Goal: Information Seeking & Learning: Learn about a topic

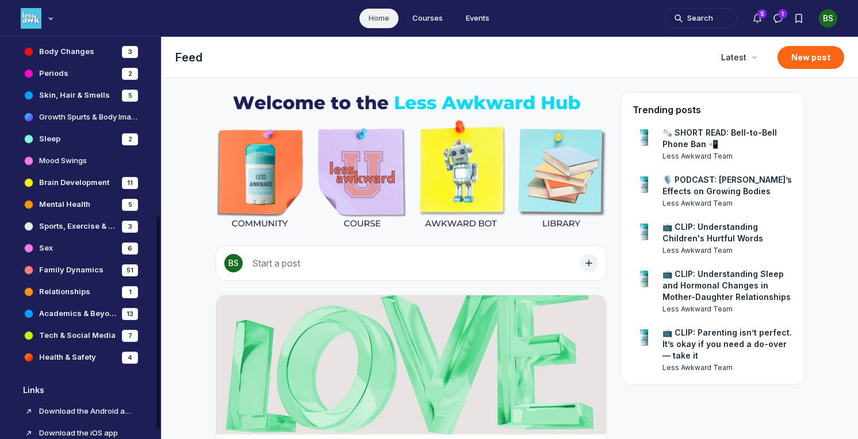
scroll to position [337, 0]
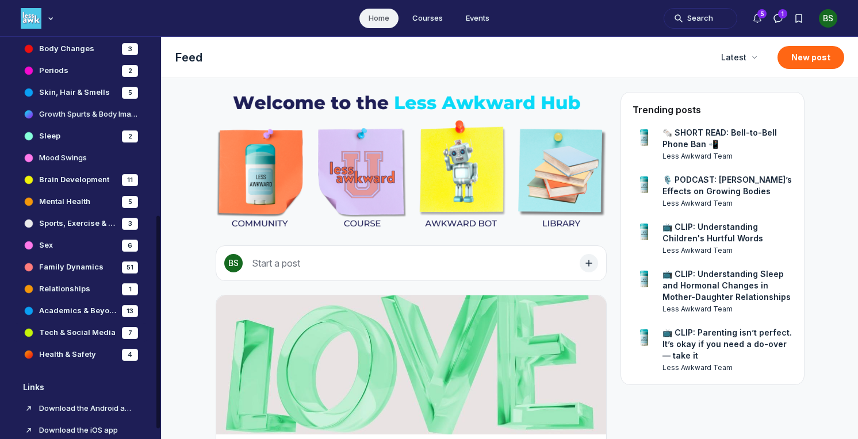
click at [79, 328] on h4 "Tech & Social Media" at bounding box center [77, 333] width 76 height 12
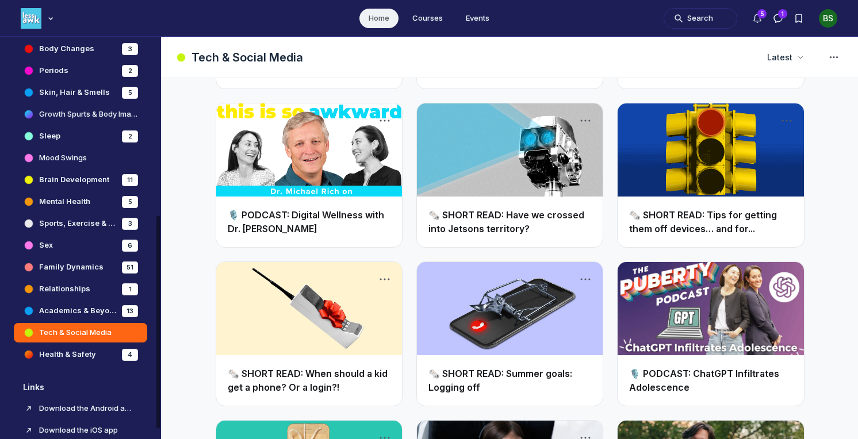
scroll to position [325, 0]
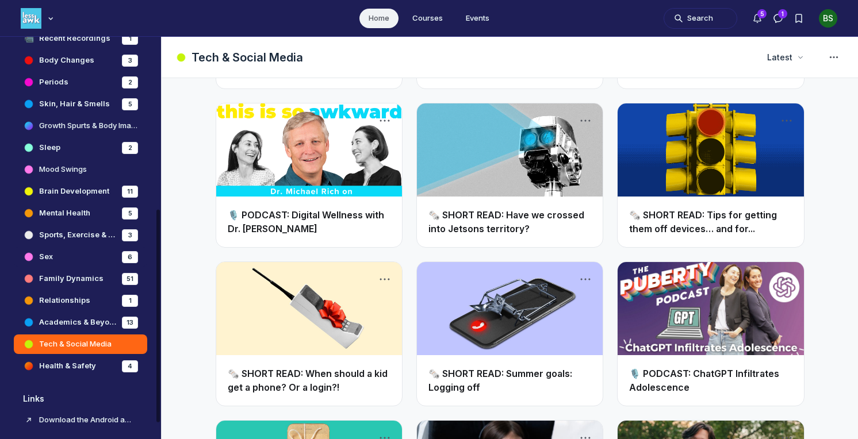
click at [48, 255] on h4 "Sex" at bounding box center [46, 257] width 14 height 12
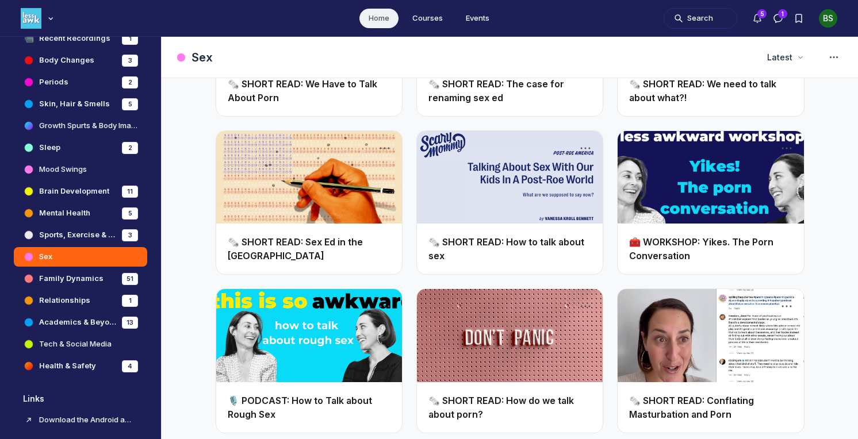
scroll to position [1301, 0]
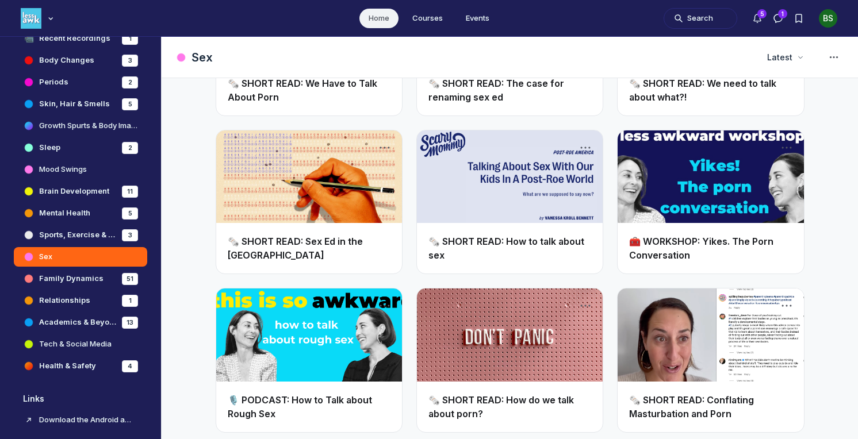
click at [699, 240] on link "🧰 WORKSHOP: Yikes. The Porn Conversation" at bounding box center [701, 248] width 144 height 25
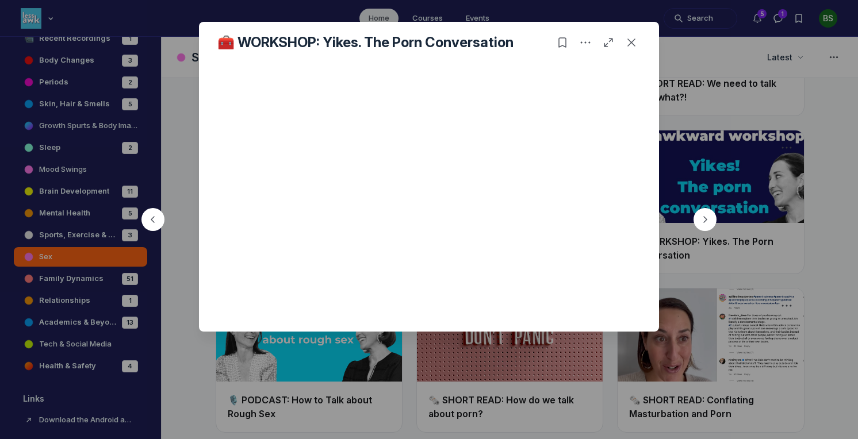
drag, startPoint x: 634, startPoint y: 43, endPoint x: 645, endPoint y: 62, distance: 22.2
click at [645, 62] on div "🧰 WORKSHOP: Yikes. The Porn Conversation" at bounding box center [429, 42] width 460 height 41
click at [633, 44] on use "Close post" at bounding box center [631, 43] width 8 height 8
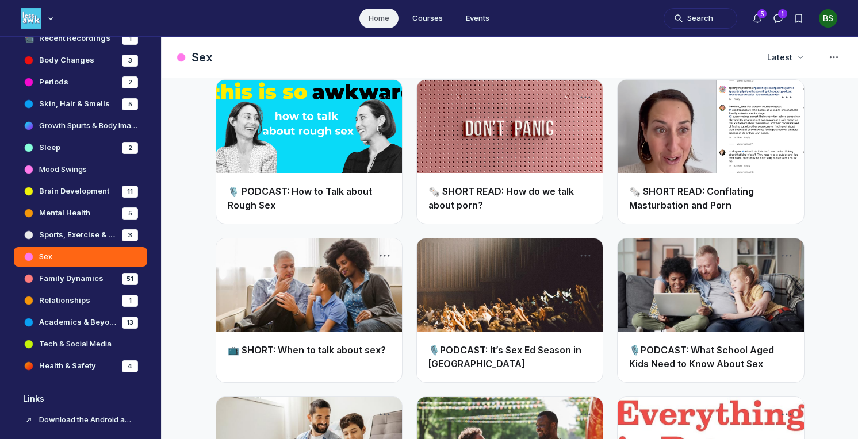
scroll to position [1511, 0]
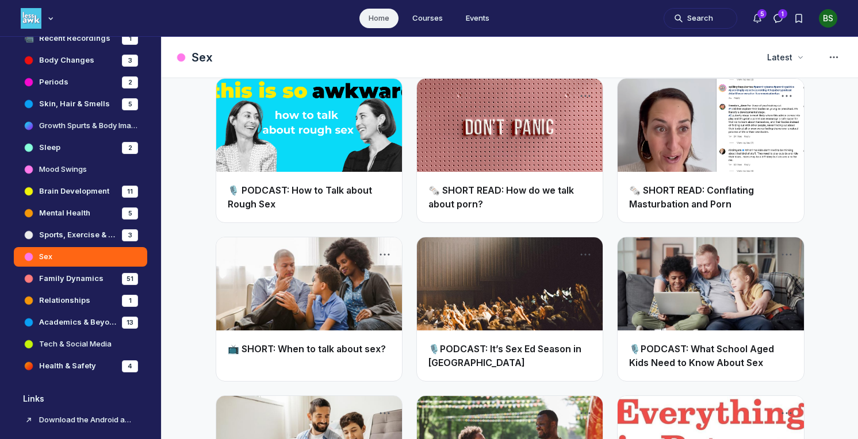
click at [710, 195] on link "🗞️ SHORT READ: Conflating Masturbation and Porn" at bounding box center [691, 197] width 125 height 25
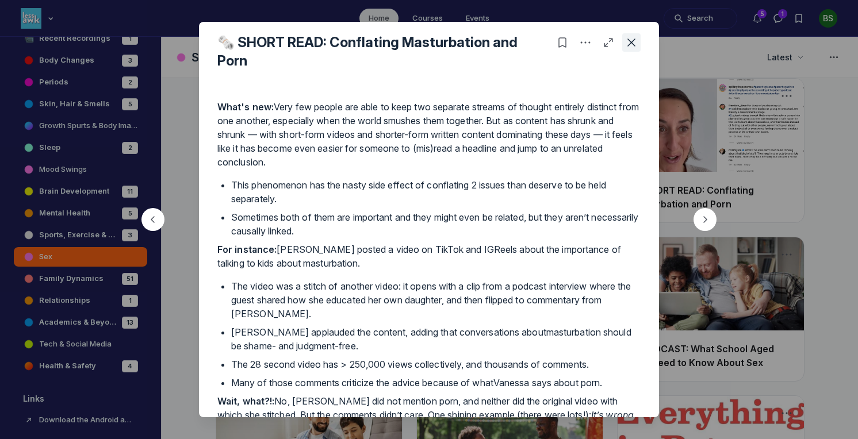
click at [634, 41] on icon "Close post" at bounding box center [632, 43] width 12 height 12
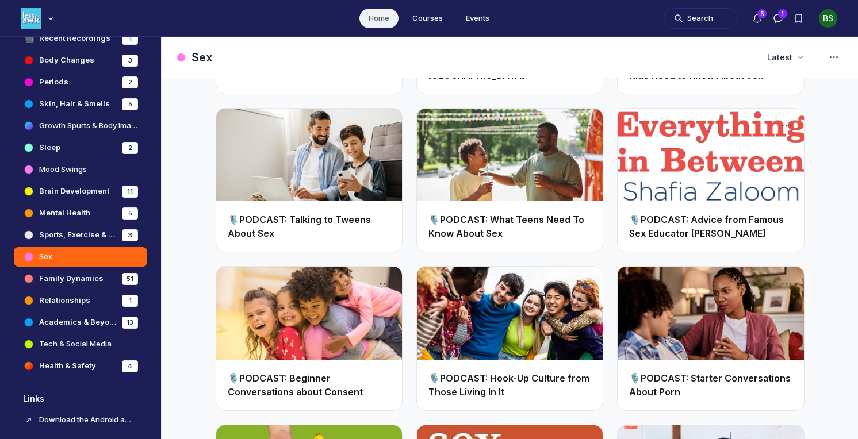
scroll to position [1802, 0]
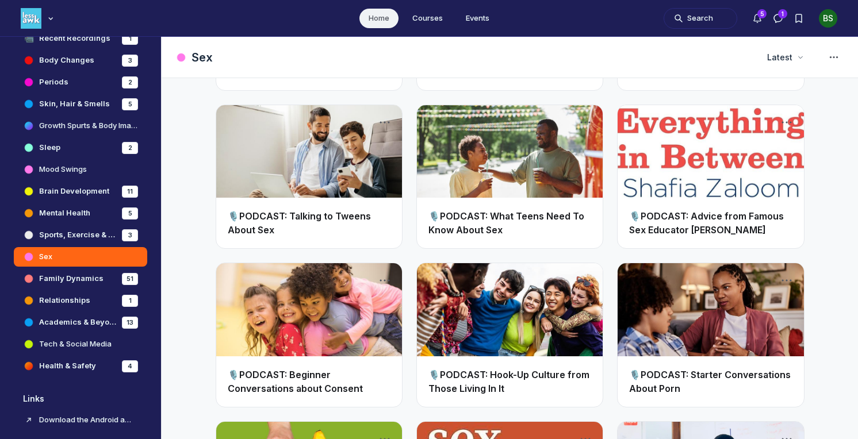
click at [335, 212] on link "🎙️PODCAST: Talking to Tweens About Sex" at bounding box center [299, 222] width 143 height 25
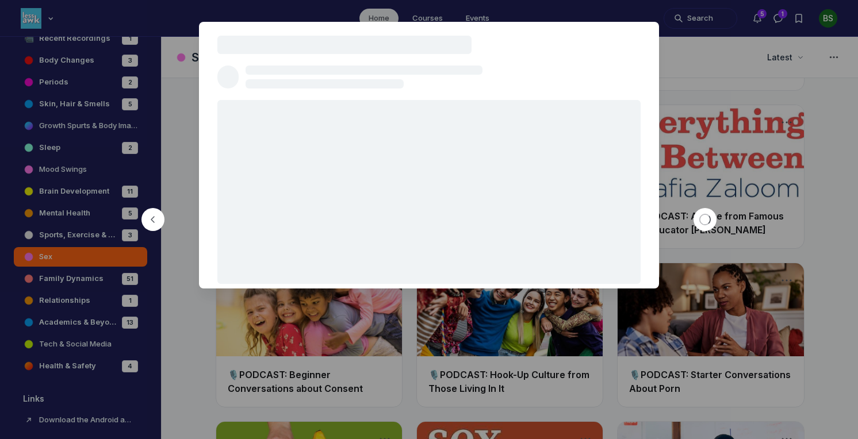
scroll to position [1808, 0]
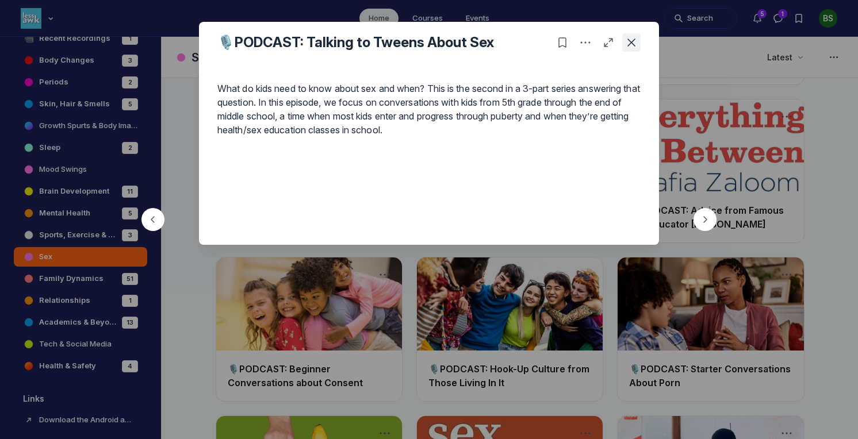
click at [635, 42] on icon "Close post" at bounding box center [632, 43] width 12 height 12
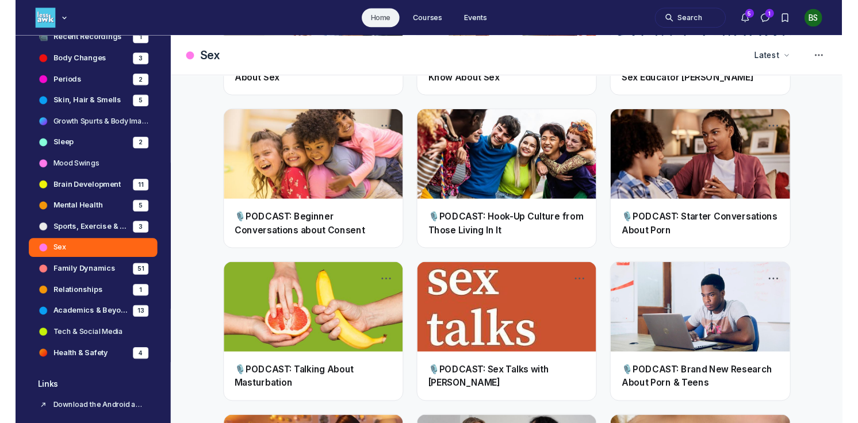
scroll to position [1953, 0]
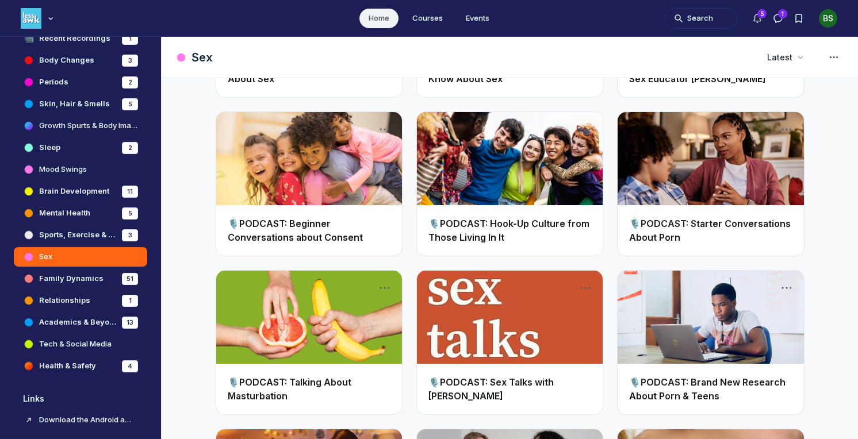
click at [706, 239] on h2 "🎙️PODCAST: Starter Conversations About Porn" at bounding box center [710, 231] width 163 height 28
click at [700, 223] on link "🎙️PODCAST: Starter Conversations About Porn" at bounding box center [710, 230] width 162 height 25
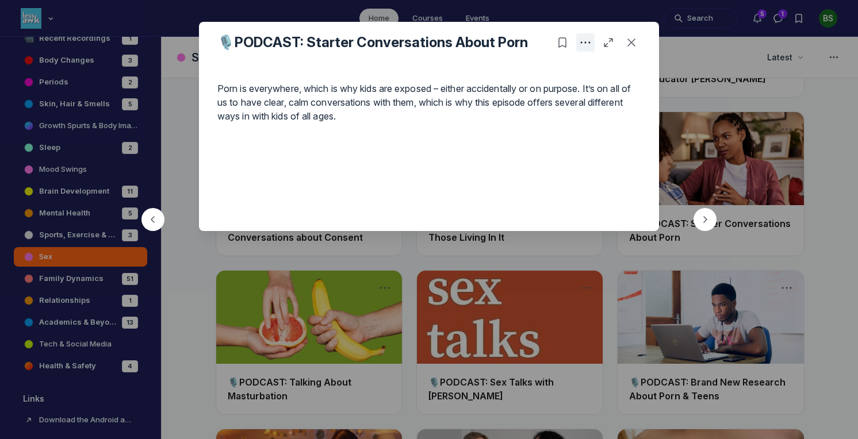
click at [584, 43] on icon "Post actions" at bounding box center [586, 43] width 12 height 12
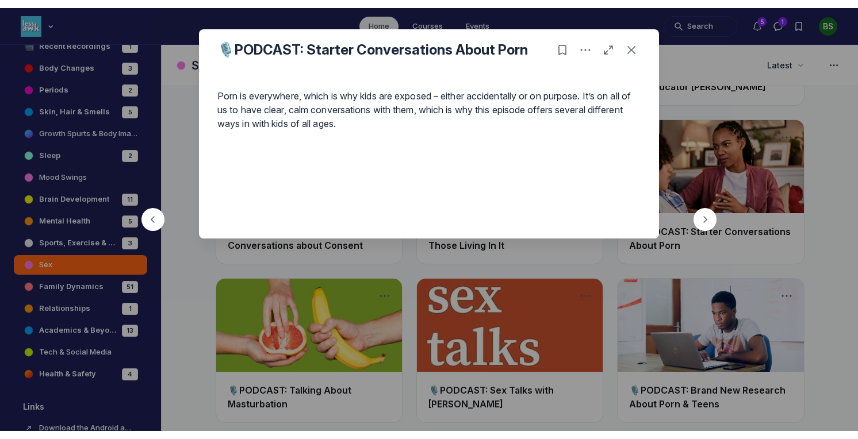
scroll to position [3268, 2203]
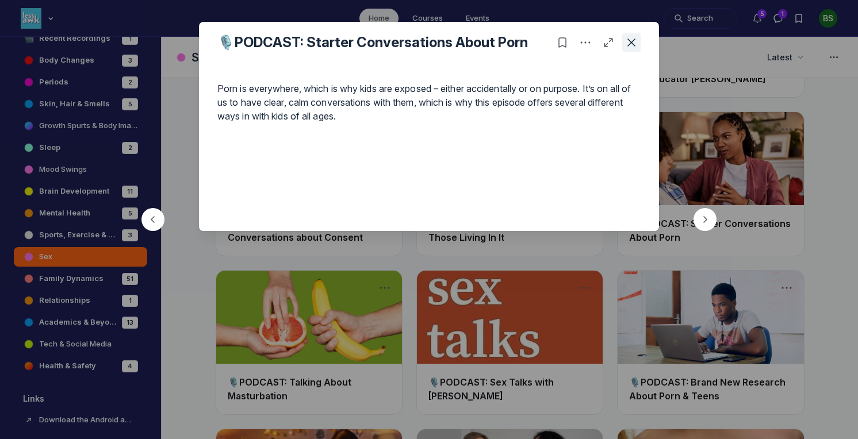
click at [630, 40] on icon "Close post" at bounding box center [632, 43] width 12 height 12
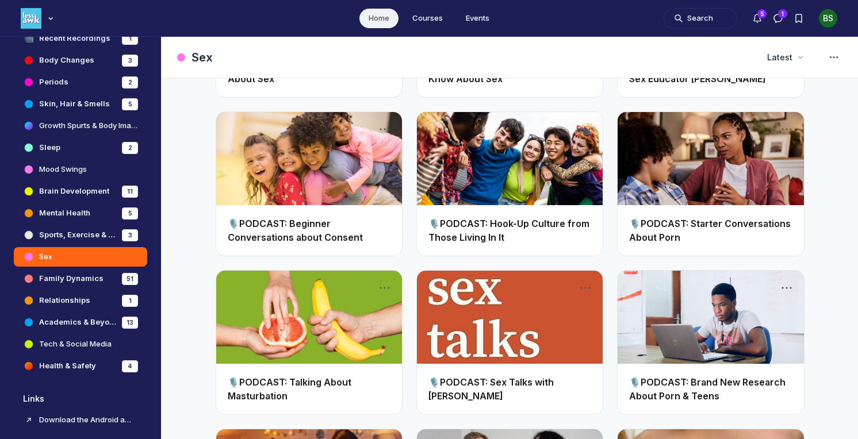
scroll to position [2139, 0]
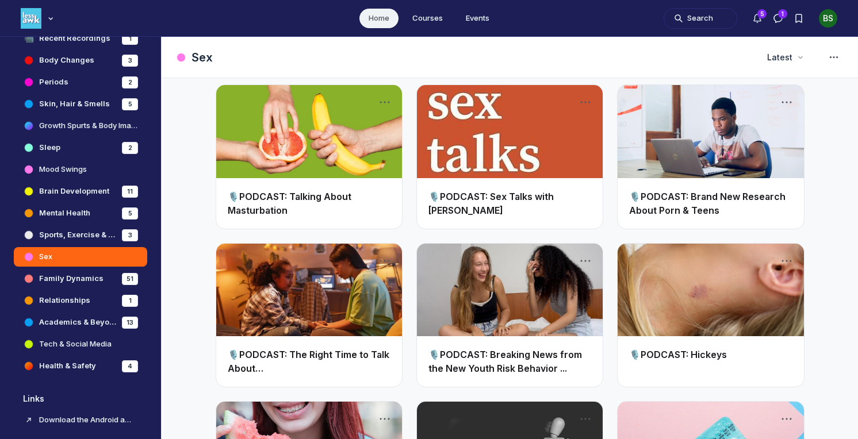
click at [698, 200] on link "🎙️PODCAST: Brand New Research About Porn & Teens" at bounding box center [707, 203] width 156 height 25
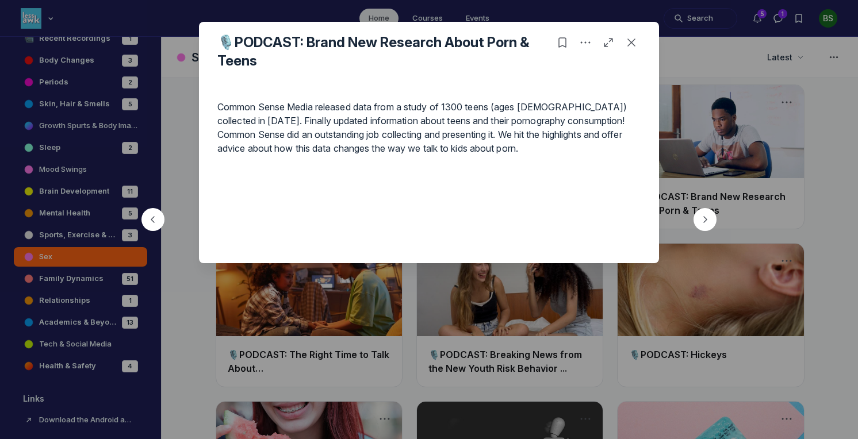
scroll to position [3268, 2203]
click at [633, 44] on use "Close post" at bounding box center [631, 43] width 8 height 8
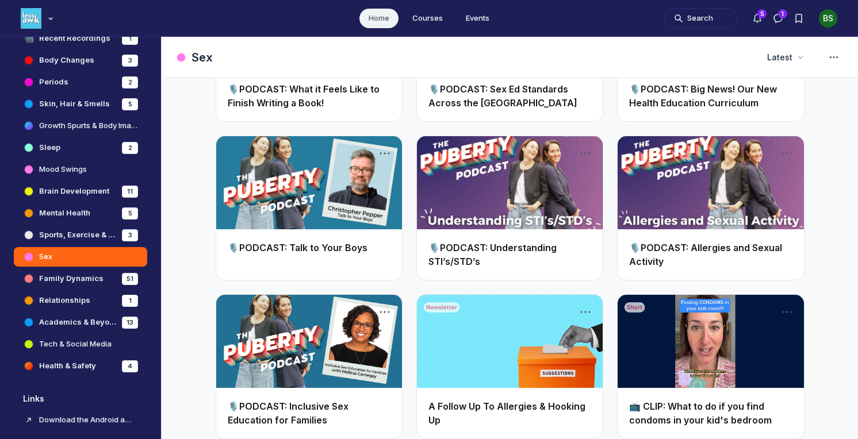
scroll to position [2893, 0]
